Goal: Entertainment & Leisure: Consume media (video, audio)

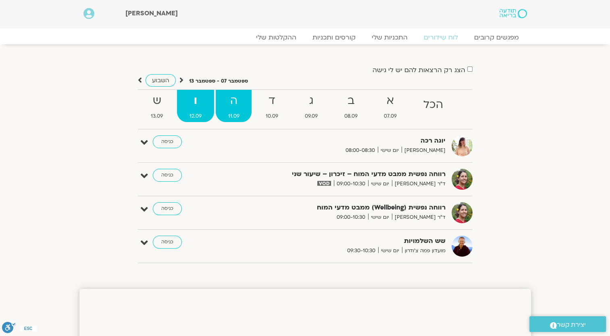
click at [228, 102] on strong "ה" at bounding box center [234, 101] width 36 height 18
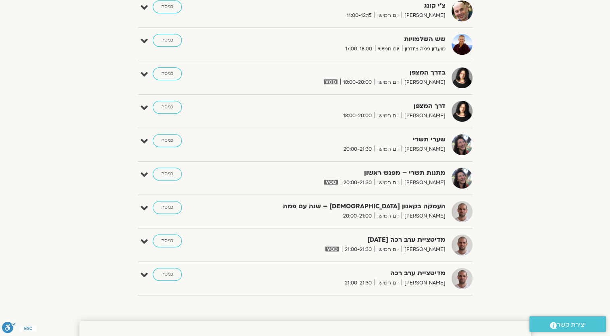
scroll to position [484, 0]
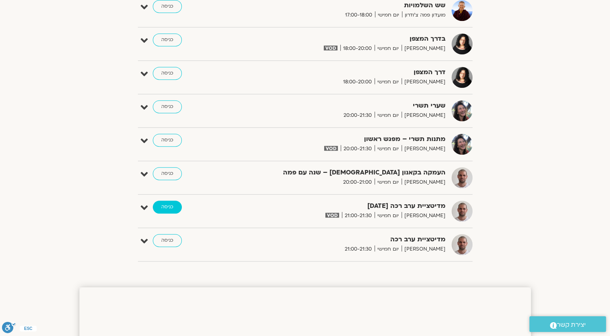
click at [169, 202] on link "כניסה" at bounding box center [167, 207] width 29 height 13
